Goal: Communication & Community: Share content

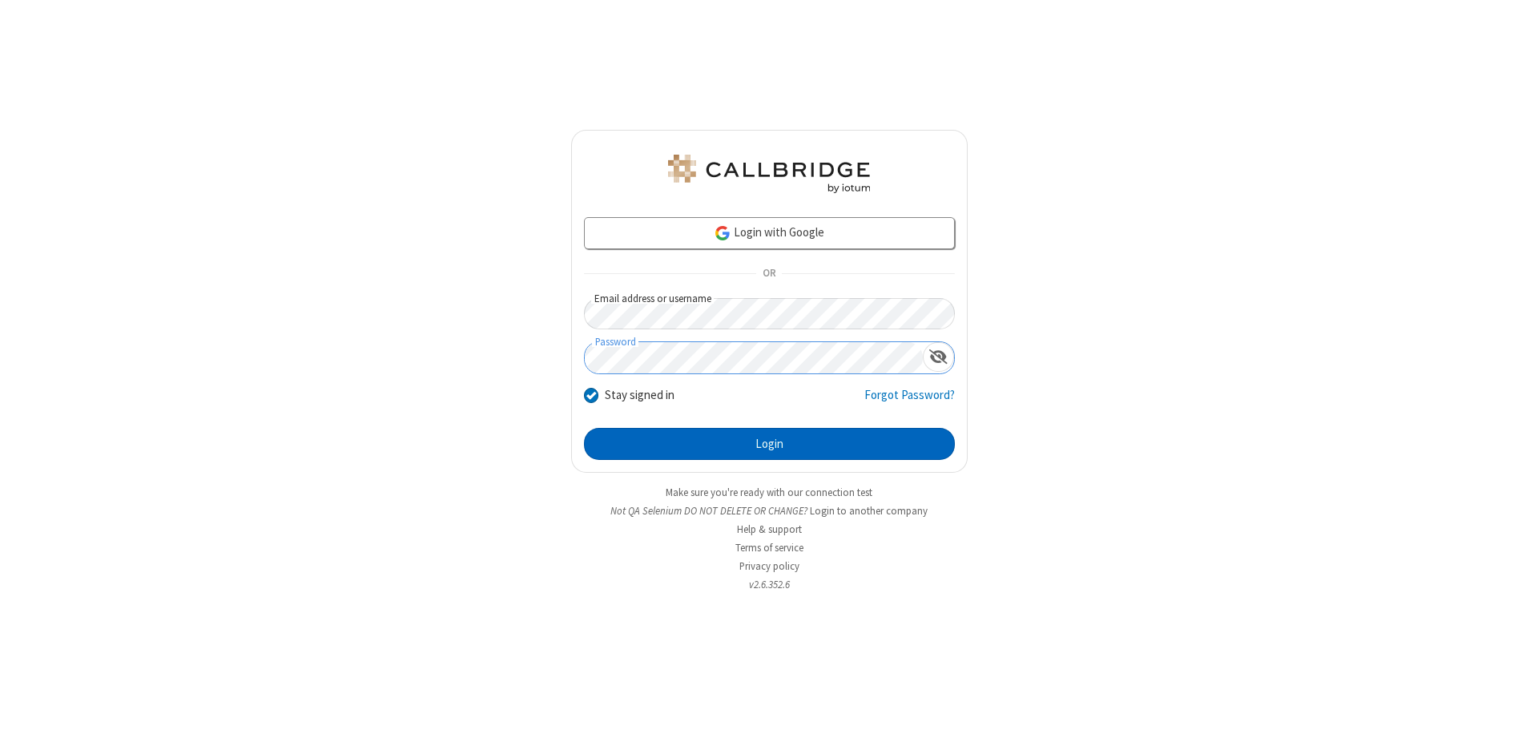
click at [769, 444] on button "Login" at bounding box center [769, 444] width 371 height 32
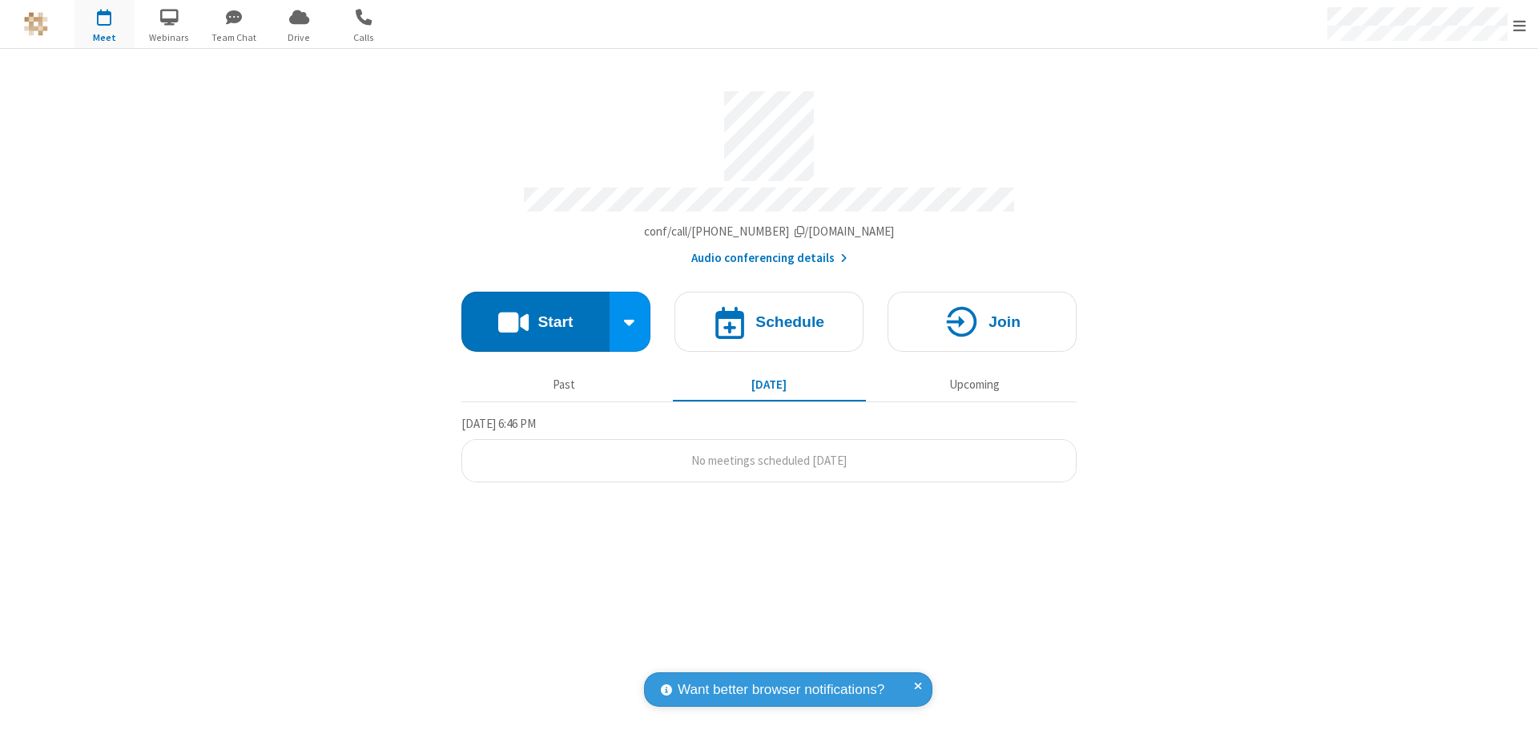
click at [535, 314] on button "Start" at bounding box center [536, 322] width 148 height 60
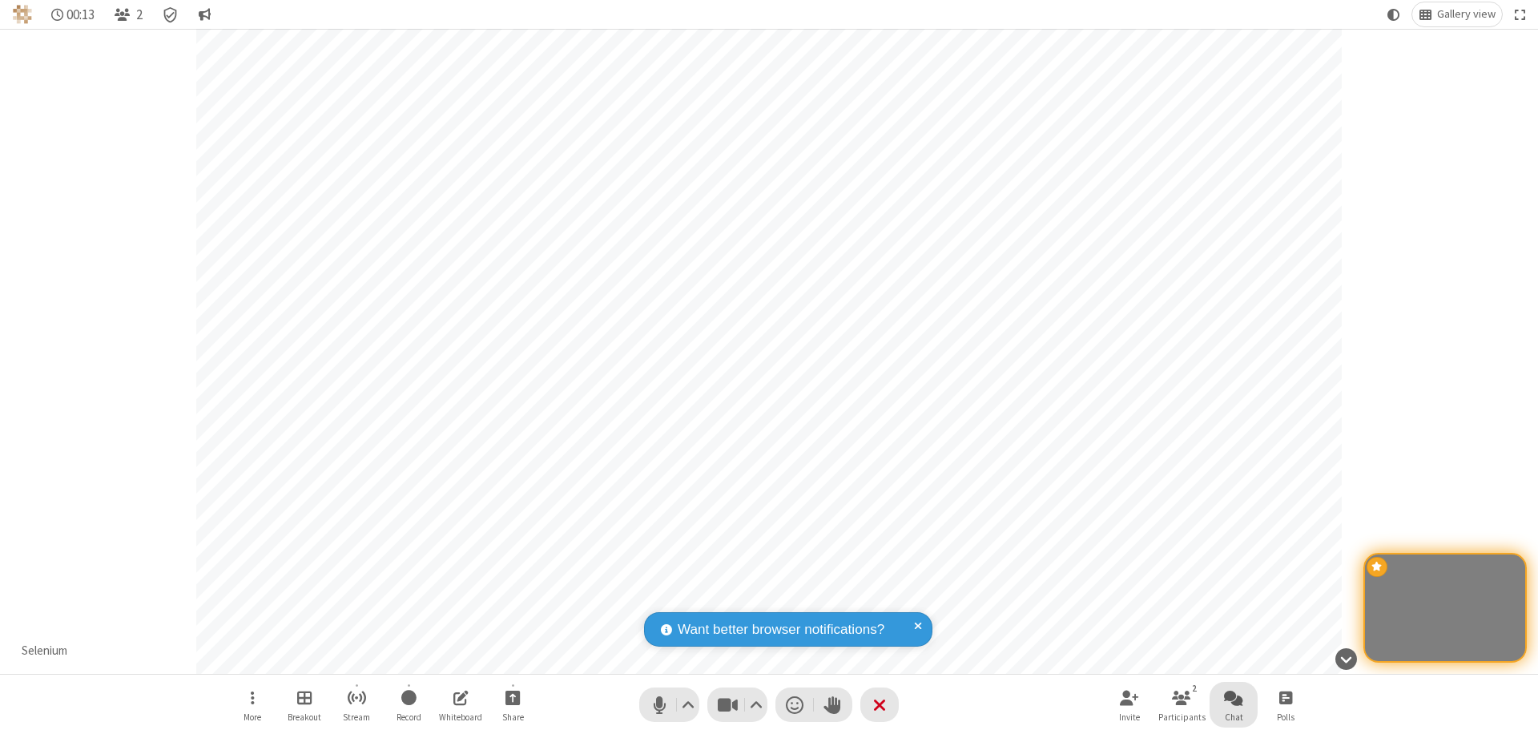
click at [1234, 697] on span "Open chat" at bounding box center [1233, 697] width 19 height 20
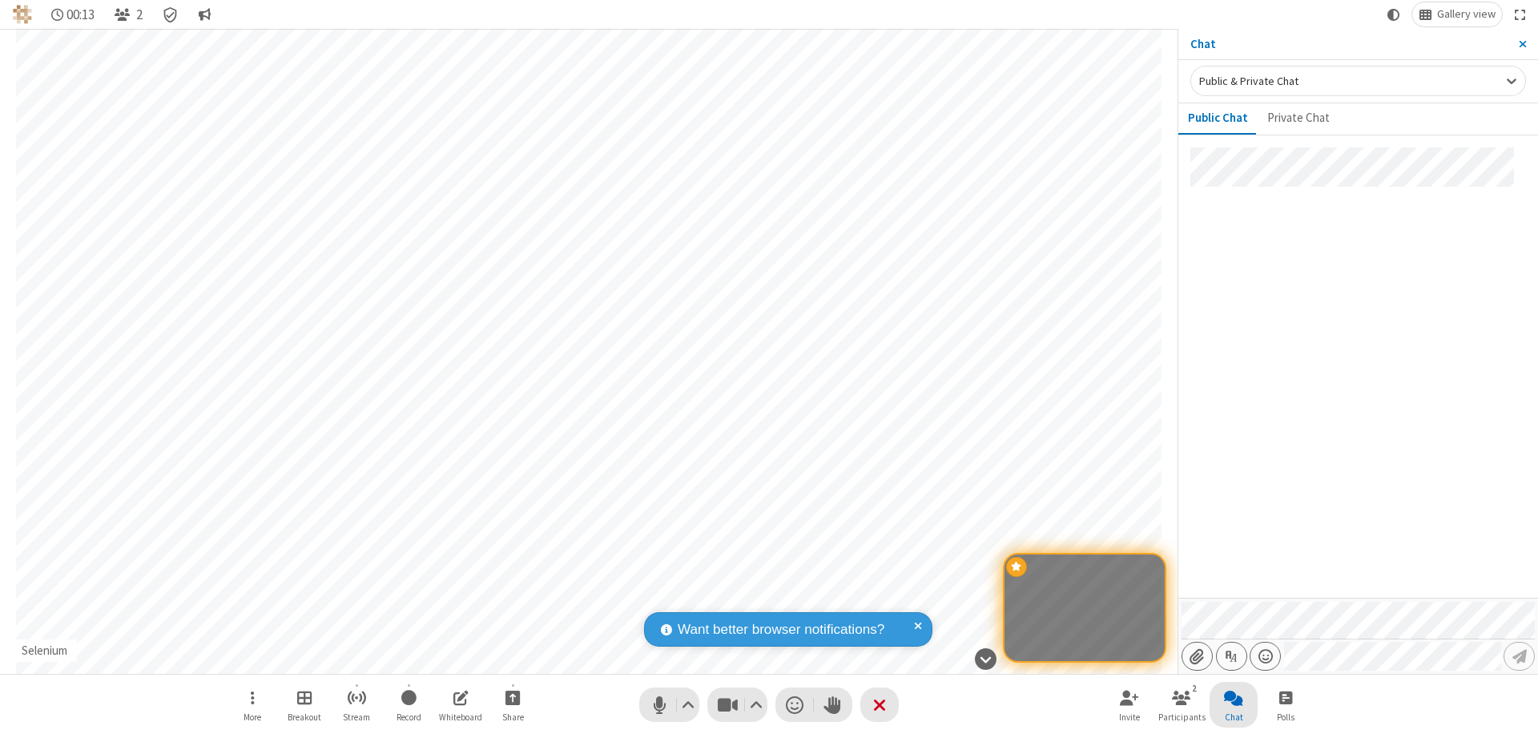
type input "C:\fakepath\doc_test.docx"
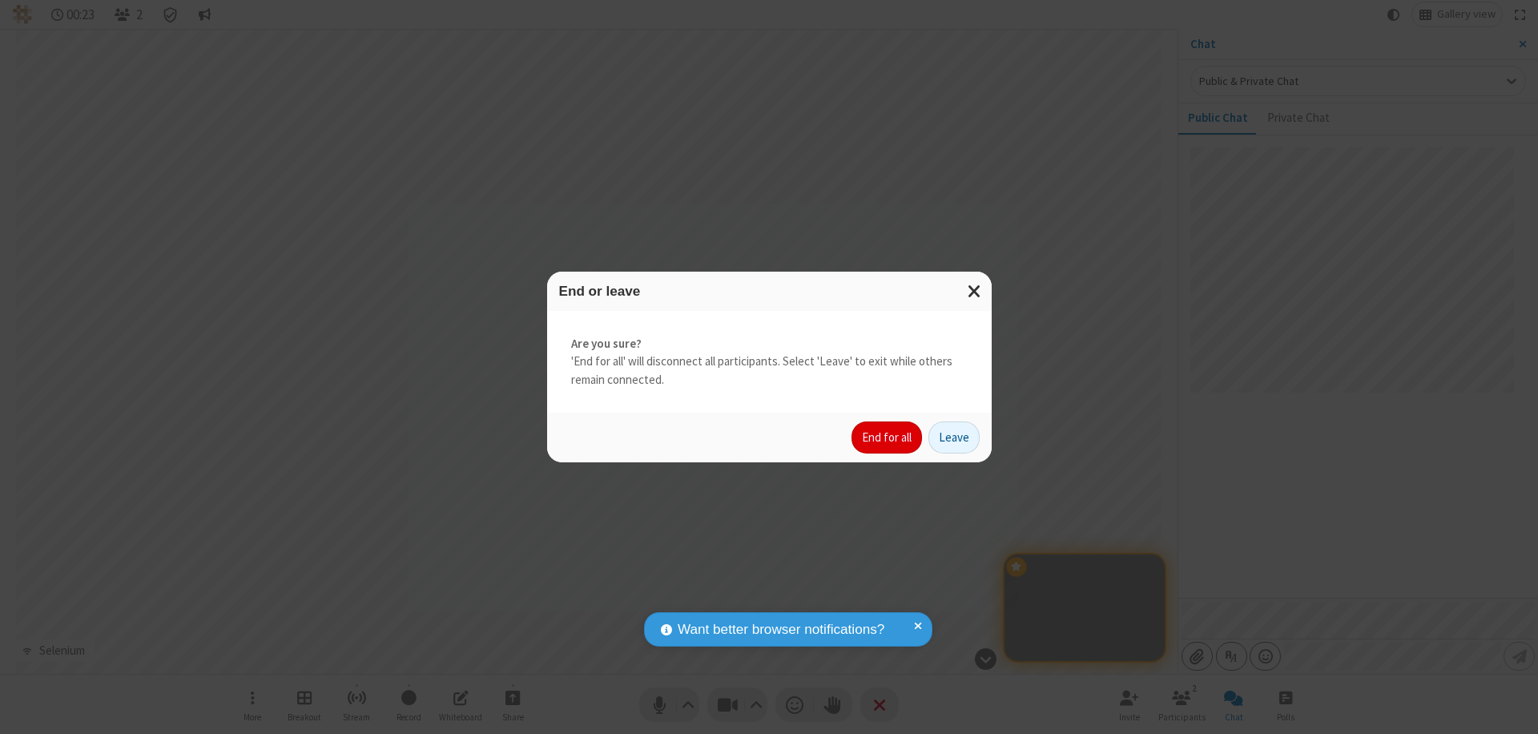
click at [888, 437] on button "End for all" at bounding box center [887, 437] width 71 height 32
